Goal: Find specific page/section: Find specific page/section

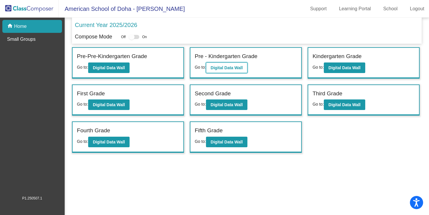
click at [229, 66] on b "Digital Data Wall" at bounding box center [227, 67] width 32 height 5
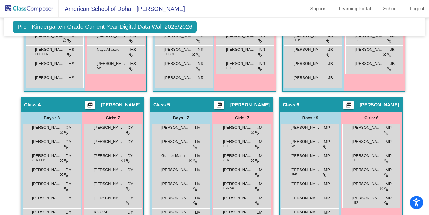
scroll to position [249, 0]
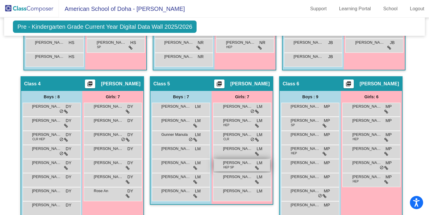
click at [236, 166] on div "[PERSON_NAME] HEP SP LM lock do_not_disturb_alt" at bounding box center [242, 165] width 56 height 12
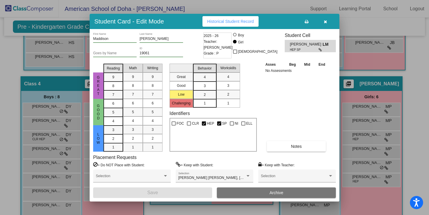
scroll to position [0, 0]
click at [325, 21] on icon "button" at bounding box center [325, 22] width 3 height 4
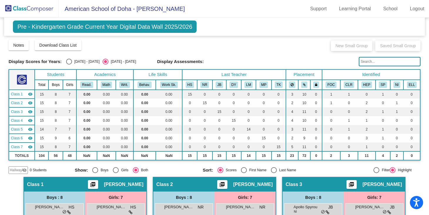
click at [22, 25] on span "Pre - Kindergarten Grade Current Year Digital Data Wall 2025/2026" at bounding box center [105, 27] width 184 height 12
click at [20, 9] on img at bounding box center [29, 8] width 59 height 17
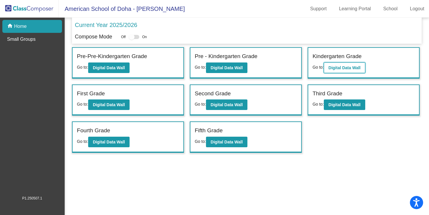
click at [345, 67] on b "Digital Data Wall" at bounding box center [344, 67] width 32 height 5
